Goal: Download file/media

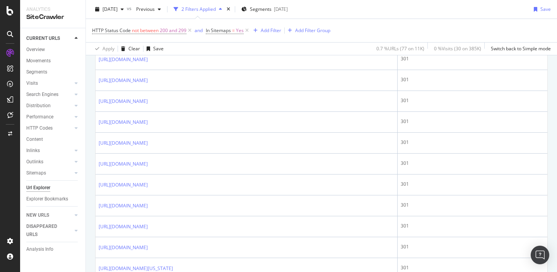
scroll to position [321, 0]
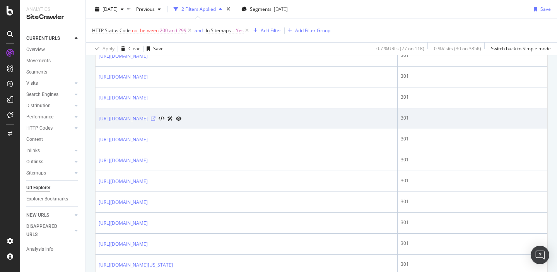
click at [156, 119] on icon at bounding box center [153, 118] width 5 height 5
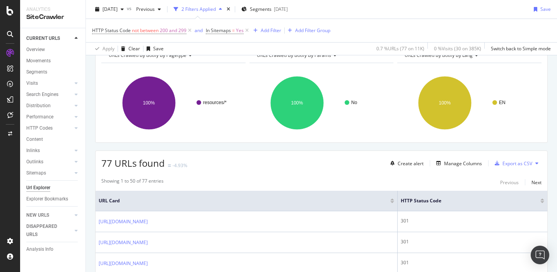
scroll to position [118, 0]
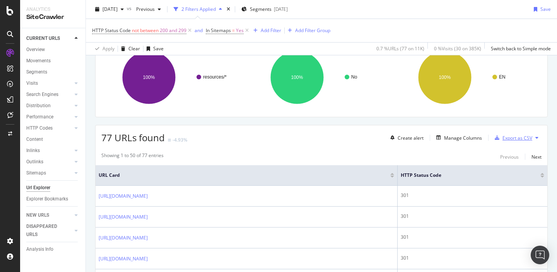
click at [508, 137] on div "Export as CSV" at bounding box center [517, 138] width 30 height 7
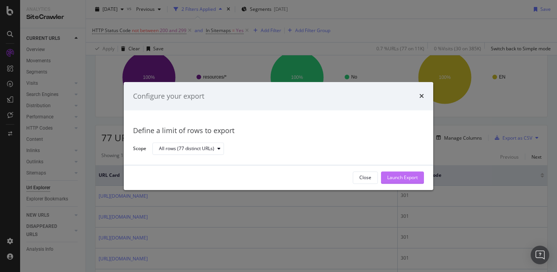
click at [393, 176] on div "Launch Export" at bounding box center [402, 177] width 31 height 7
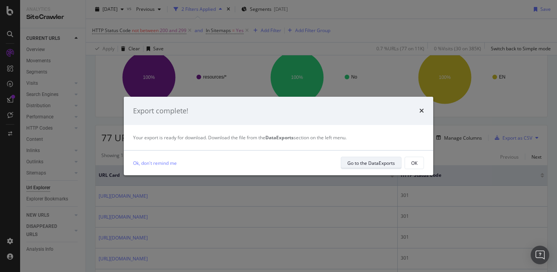
click at [358, 163] on div "Go to the DataExports" at bounding box center [371, 163] width 48 height 7
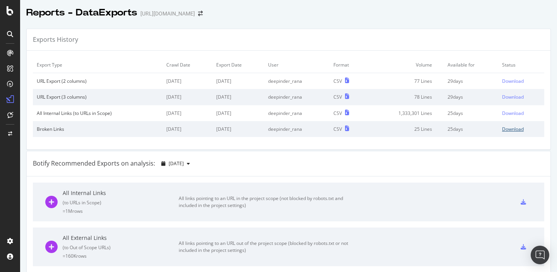
click at [511, 130] on div "Download" at bounding box center [513, 129] width 22 height 7
click at [513, 114] on div "Download" at bounding box center [513, 113] width 22 height 7
click at [514, 97] on div "Download" at bounding box center [513, 97] width 22 height 7
click at [514, 79] on div "Download" at bounding box center [513, 81] width 22 height 7
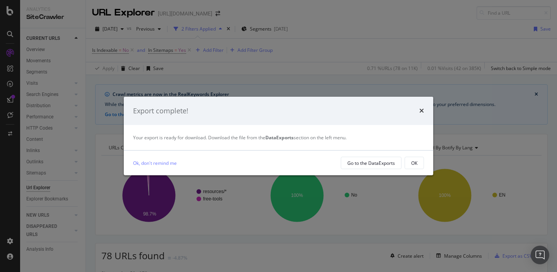
scroll to position [234, 0]
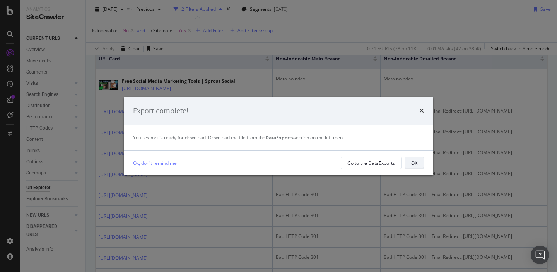
click at [412, 165] on div "OK" at bounding box center [414, 163] width 6 height 7
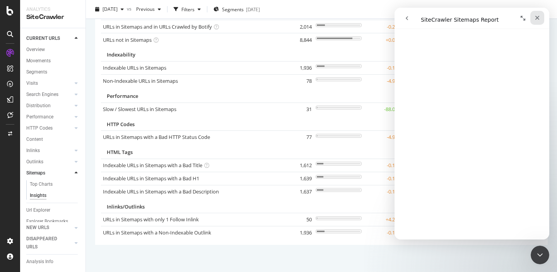
scroll to position [257, 0]
click at [537, 20] on icon "Close" at bounding box center [537, 18] width 6 height 6
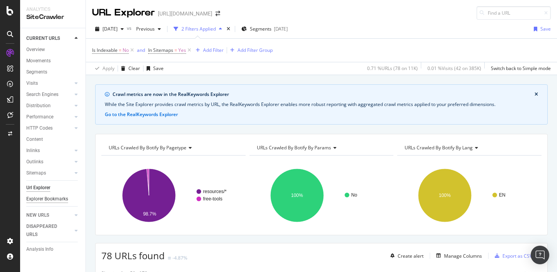
click at [55, 198] on div "Explorer Bookmarks" at bounding box center [47, 199] width 42 height 8
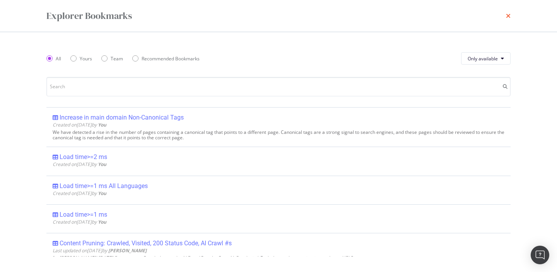
click at [509, 16] on icon "times" at bounding box center [508, 16] width 5 height 6
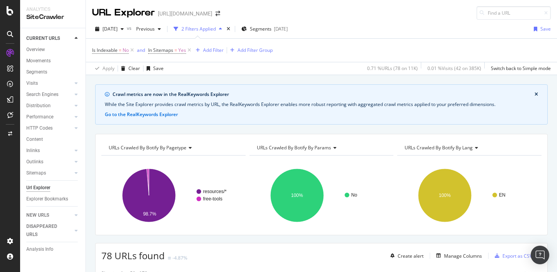
click at [38, 188] on div "Url Explorer" at bounding box center [38, 188] width 24 height 8
click at [489, 12] on input at bounding box center [514, 13] width 74 height 14
paste input "https://media.sproutsocial.com/uploads/2018/02/sprout-social-smart-inbox.png"
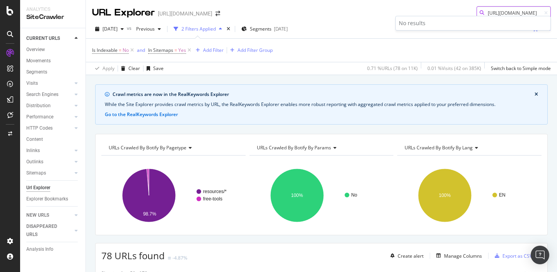
click at [489, 12] on input "https://media.sproutsocial.com/uploads/2018/02/sprout-social-smart-inbox.png" at bounding box center [514, 13] width 74 height 14
drag, startPoint x: 489, startPoint y: 12, endPoint x: 461, endPoint y: 14, distance: 27.9
click at [461, 14] on div "URL Explorer https://sproutsocial.com/ https://media.sproutsocial.com/uploads/2…" at bounding box center [321, 10] width 471 height 20
click at [508, 11] on input "https://media.sproutsocial.com/uploads/2018/02/sprout-social-smart-inbox.png" at bounding box center [514, 13] width 74 height 14
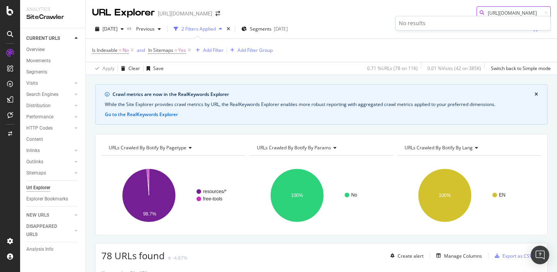
drag, startPoint x: 539, startPoint y: 13, endPoint x: 475, endPoint y: 13, distance: 63.8
click at [477, 13] on div "https://media.sproutsocial.com/uploads/2018/02/sprout-social-smart-inbox.png" at bounding box center [514, 13] width 74 height 14
type input "/uploads/2018/02/sprout-social-smart-inbox.png"
click at [350, 27] on div "2025 Oct. 8th vs Previous 2 Filters Applied Segments 2025-03-13 Save" at bounding box center [321, 30] width 471 height 15
